Goal: Task Accomplishment & Management: Manage account settings

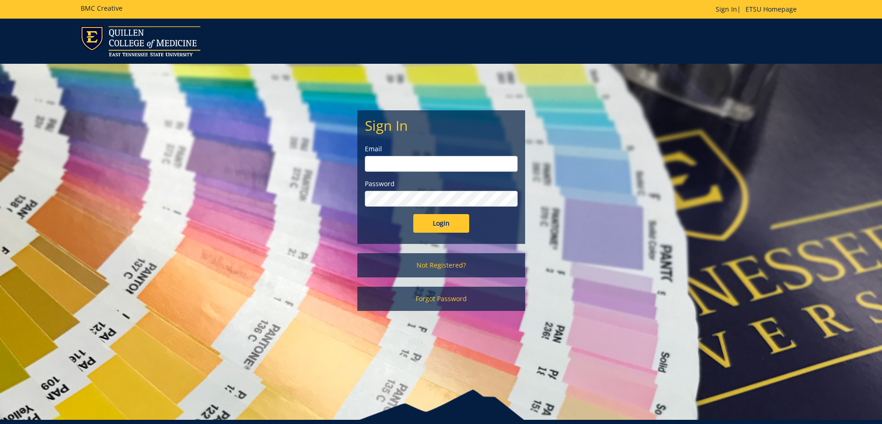
type input "[EMAIL_ADDRESS][DOMAIN_NAME]"
click at [446, 229] on input "Login" at bounding box center [441, 223] width 56 height 19
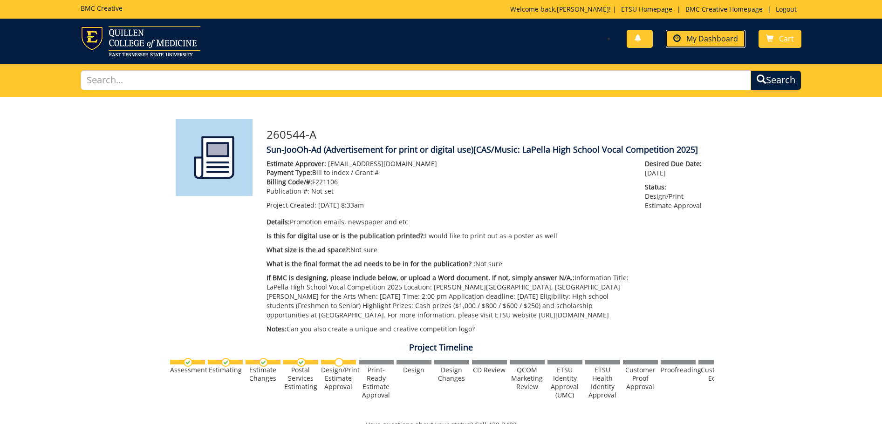
click at [720, 32] on link "My Dashboard" at bounding box center [706, 39] width 80 height 18
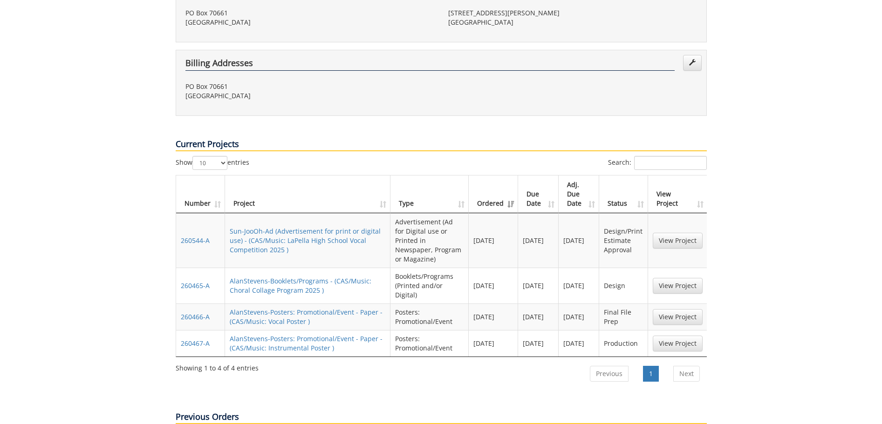
scroll to position [279, 0]
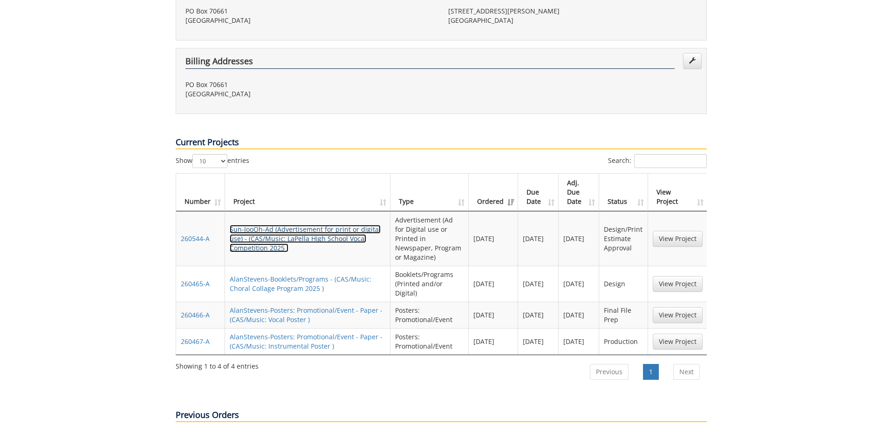
click at [309, 225] on link "Sun-JooOh-Ad (Advertisement for print or digital use) - (CAS/Music: LaPella Hig…" at bounding box center [305, 238] width 151 height 27
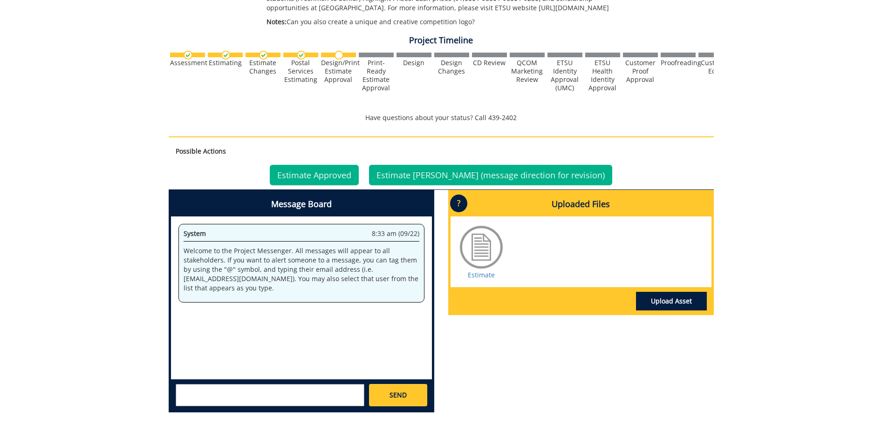
scroll to position [326, 0]
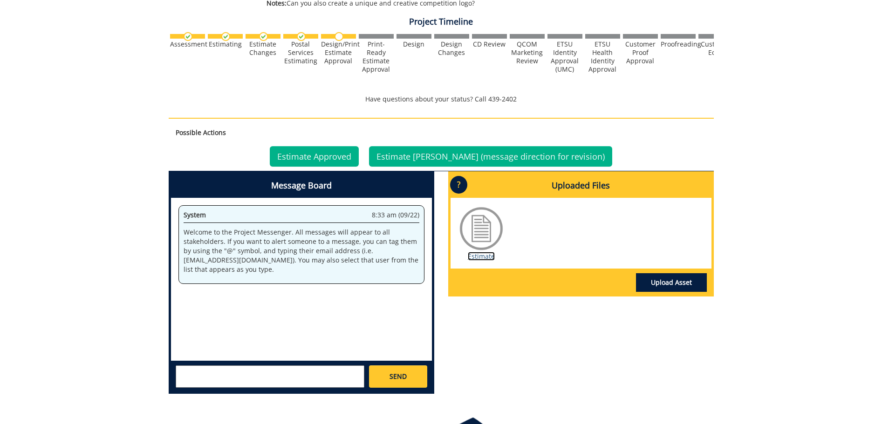
click at [481, 259] on link "Estimate" at bounding box center [481, 256] width 27 height 9
click at [317, 152] on link "Estimate Approved" at bounding box center [314, 156] width 89 height 20
